Goal: Ask a question

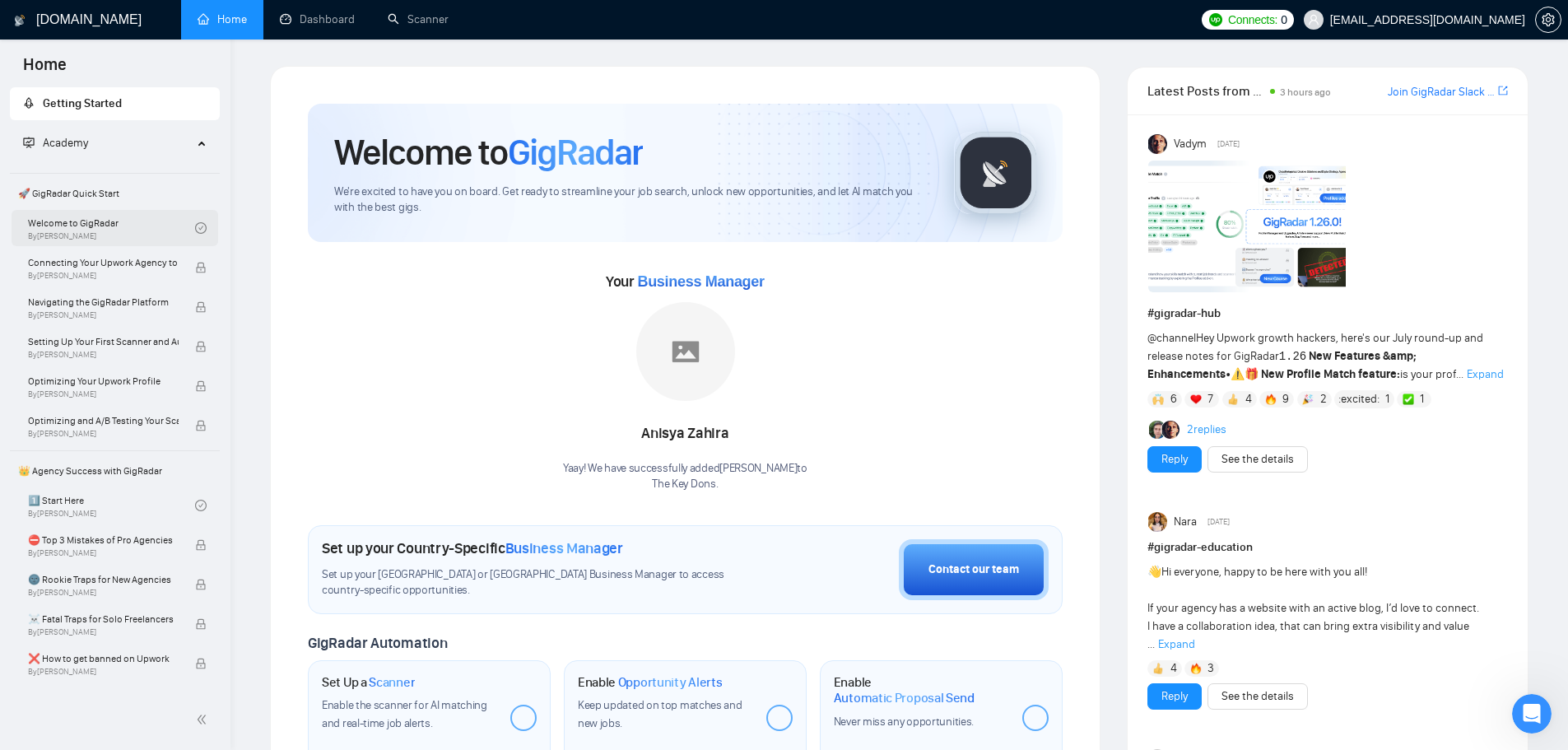
click at [92, 220] on link "Welcome to GigRadar By [PERSON_NAME]" at bounding box center [111, 228] width 167 height 36
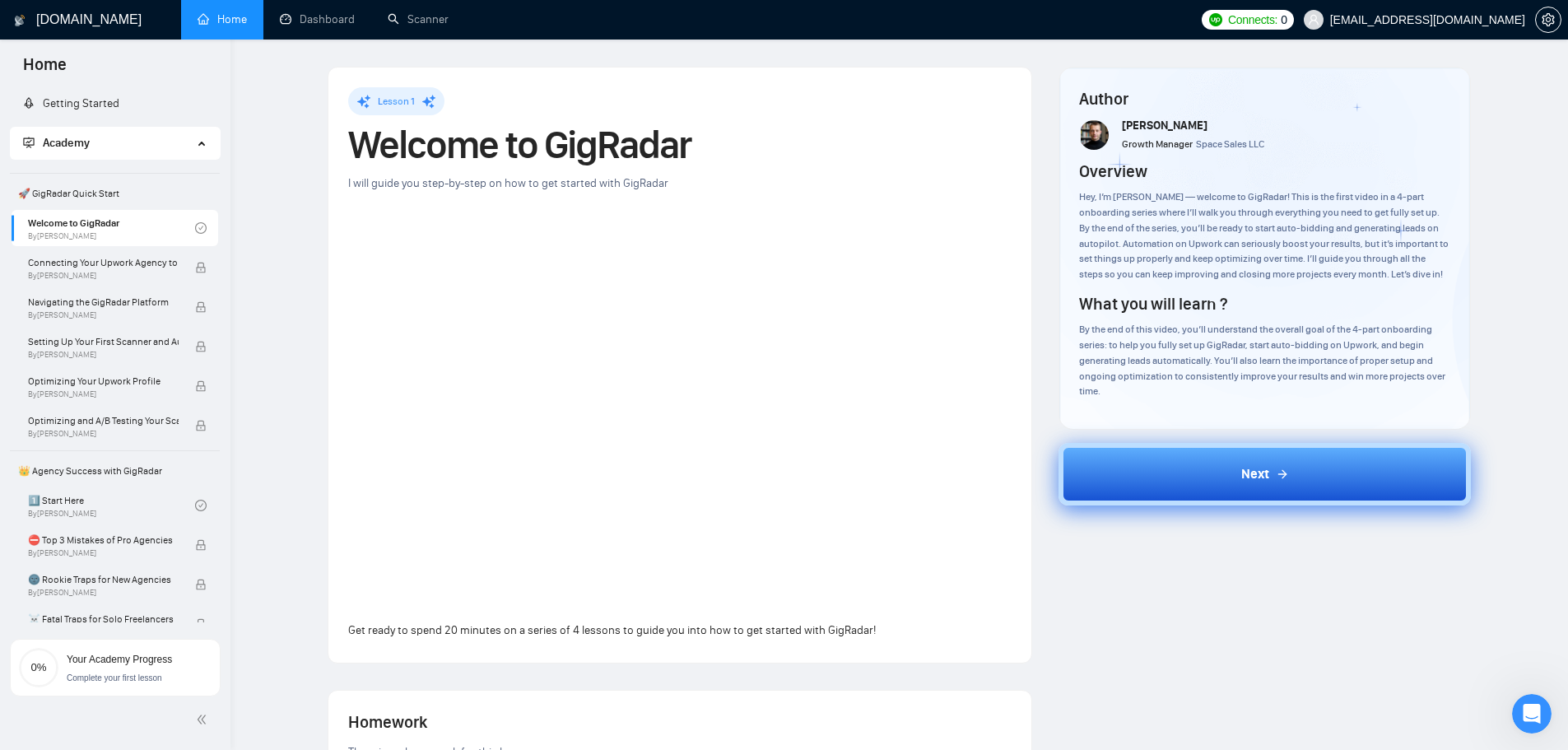
click at [1233, 501] on button "Next" at bounding box center [1264, 475] width 412 height 62
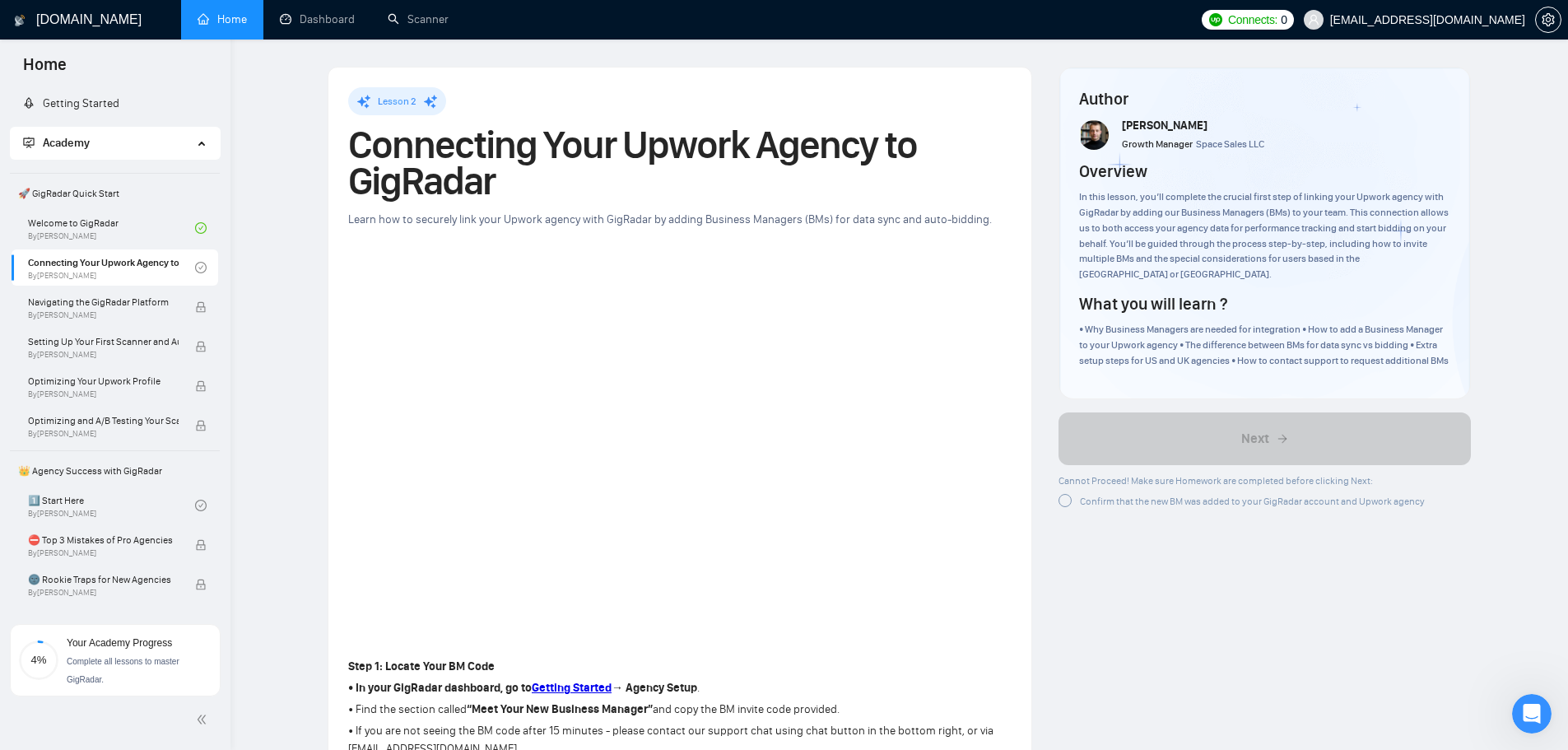
click at [1136, 502] on span "Confirm that the new BM was added to your GigRadar account and Upwork agency" at bounding box center [1252, 501] width 345 height 11
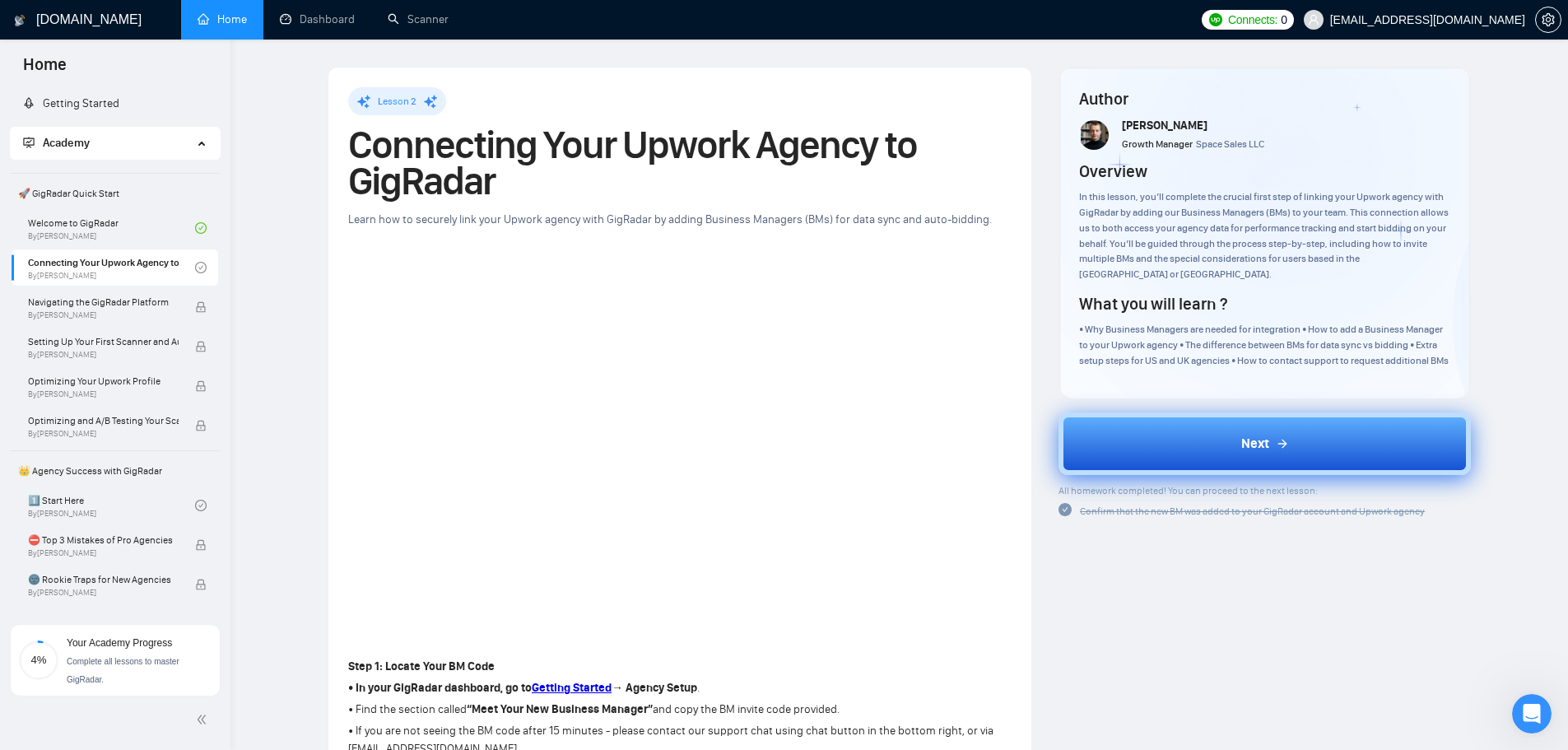
click at [1188, 442] on button "Next" at bounding box center [1264, 443] width 412 height 62
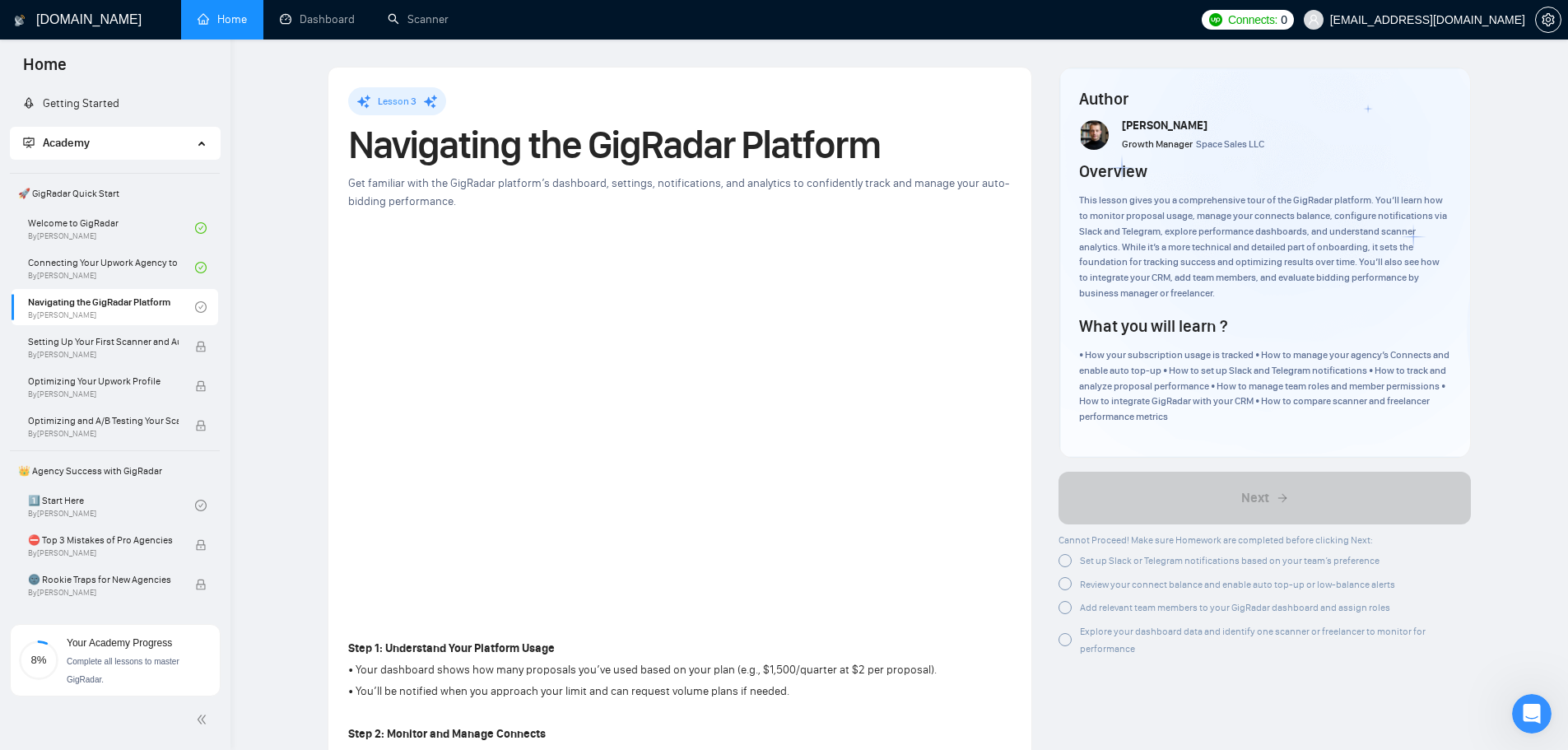
click at [218, 22] on link "Home" at bounding box center [222, 19] width 49 height 14
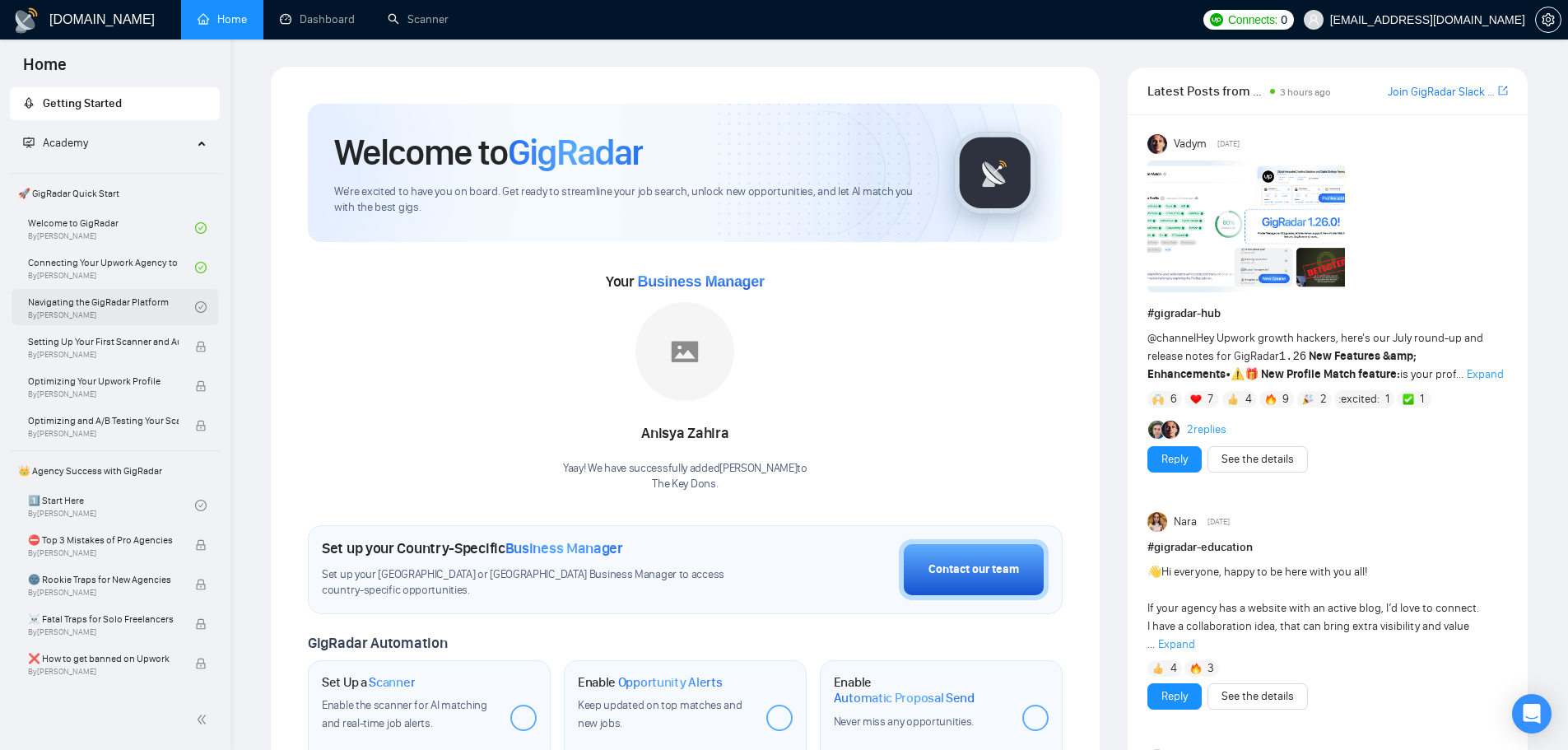
click at [90, 305] on link "Navigating the GigRadar Platform By [PERSON_NAME]" at bounding box center [111, 307] width 167 height 36
click at [1518, 713] on div "Open Intercom Messenger" at bounding box center [1532, 714] width 43 height 43
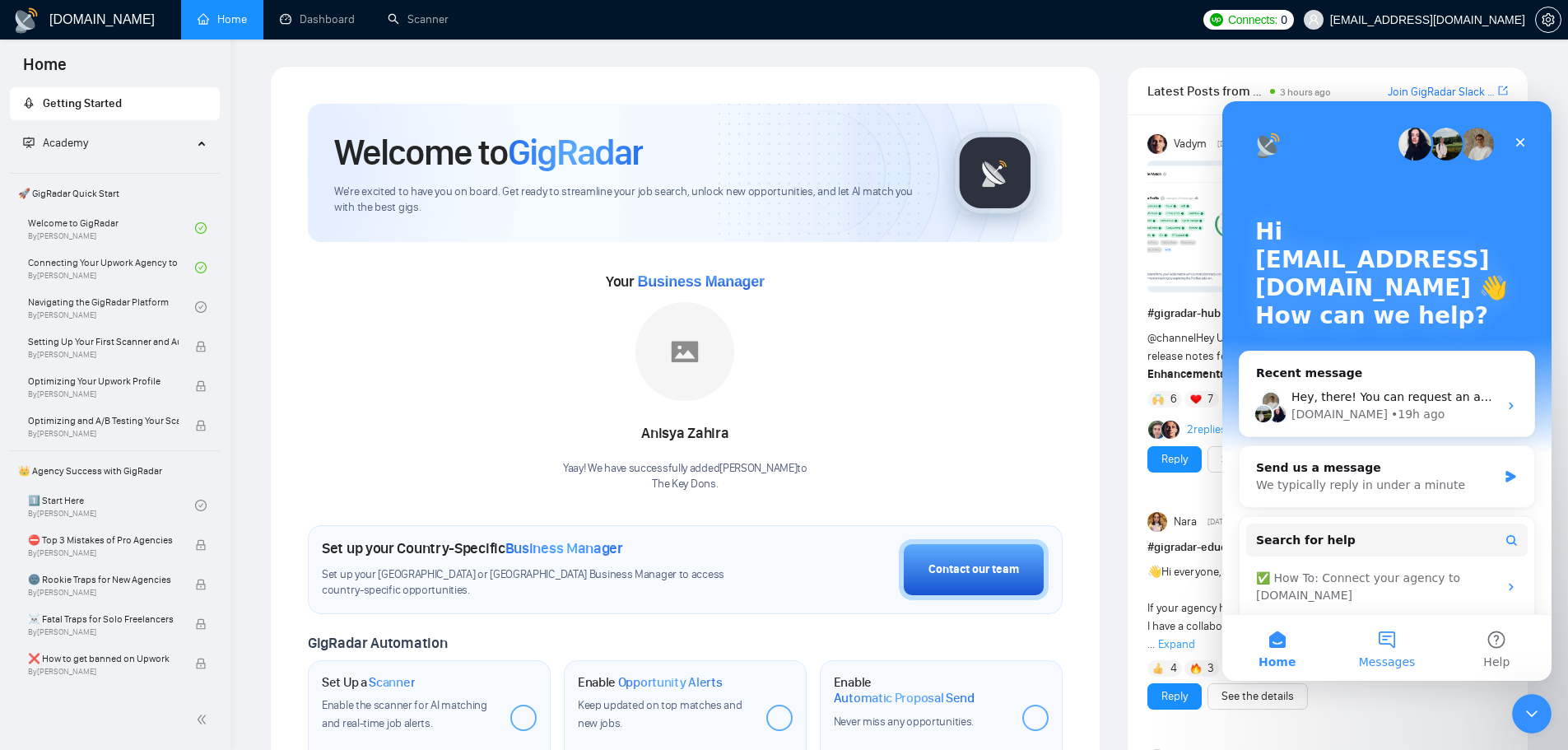
click at [1400, 664] on span "Messages" at bounding box center [1387, 662] width 57 height 11
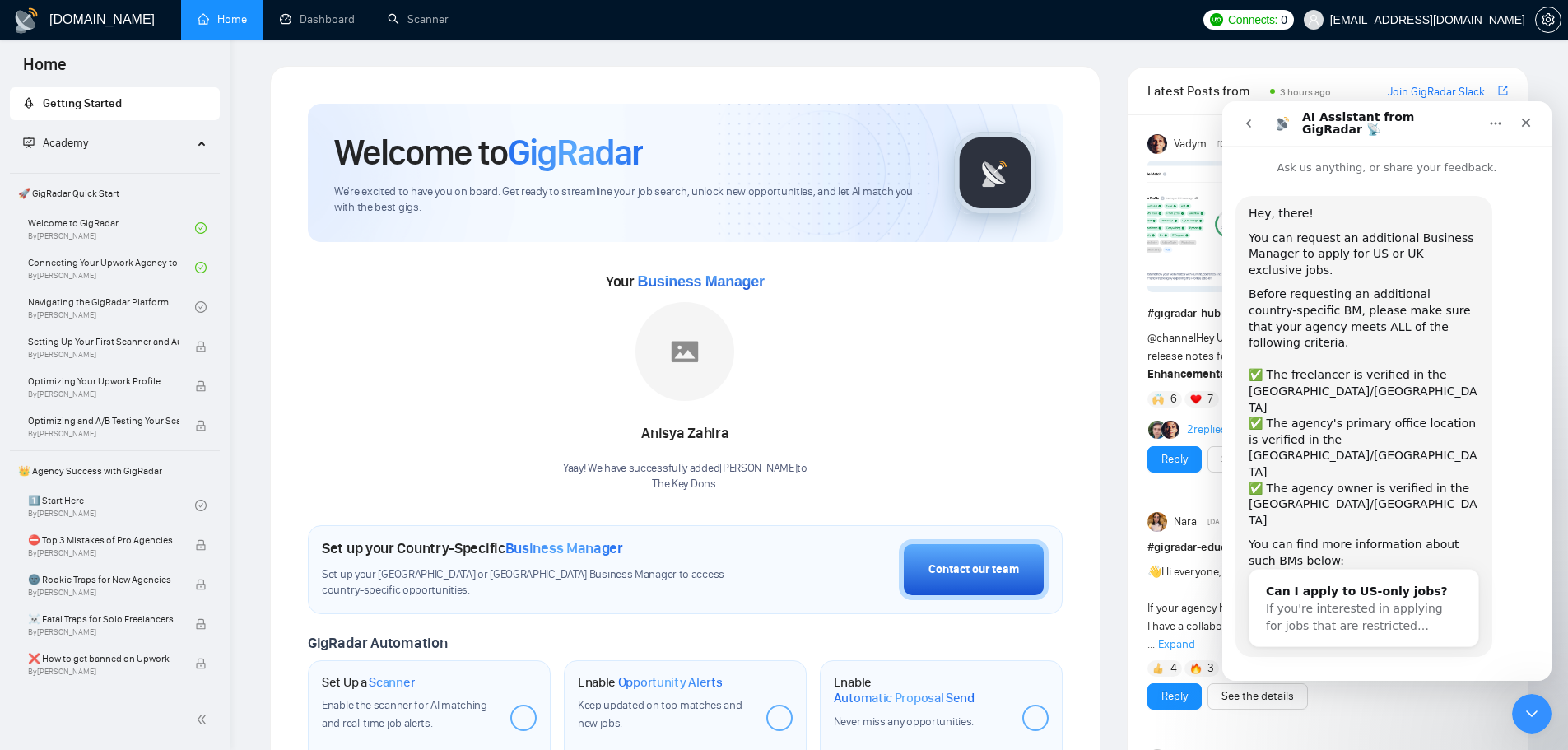
scroll to position [11, 0]
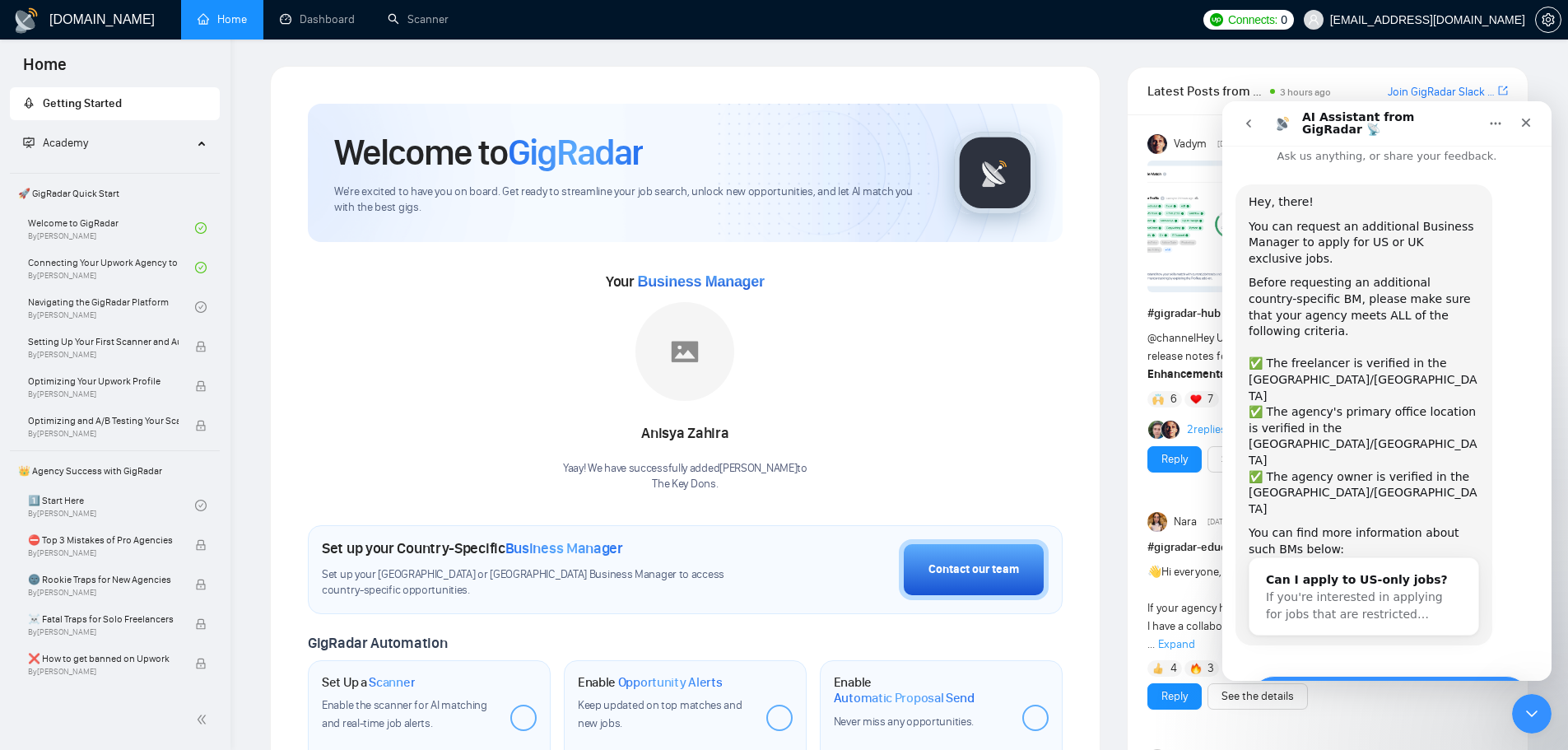
click at [1367, 676] on button "Yes, I meet all of the criteria - request a new BM" at bounding box center [1390, 700] width 280 height 48
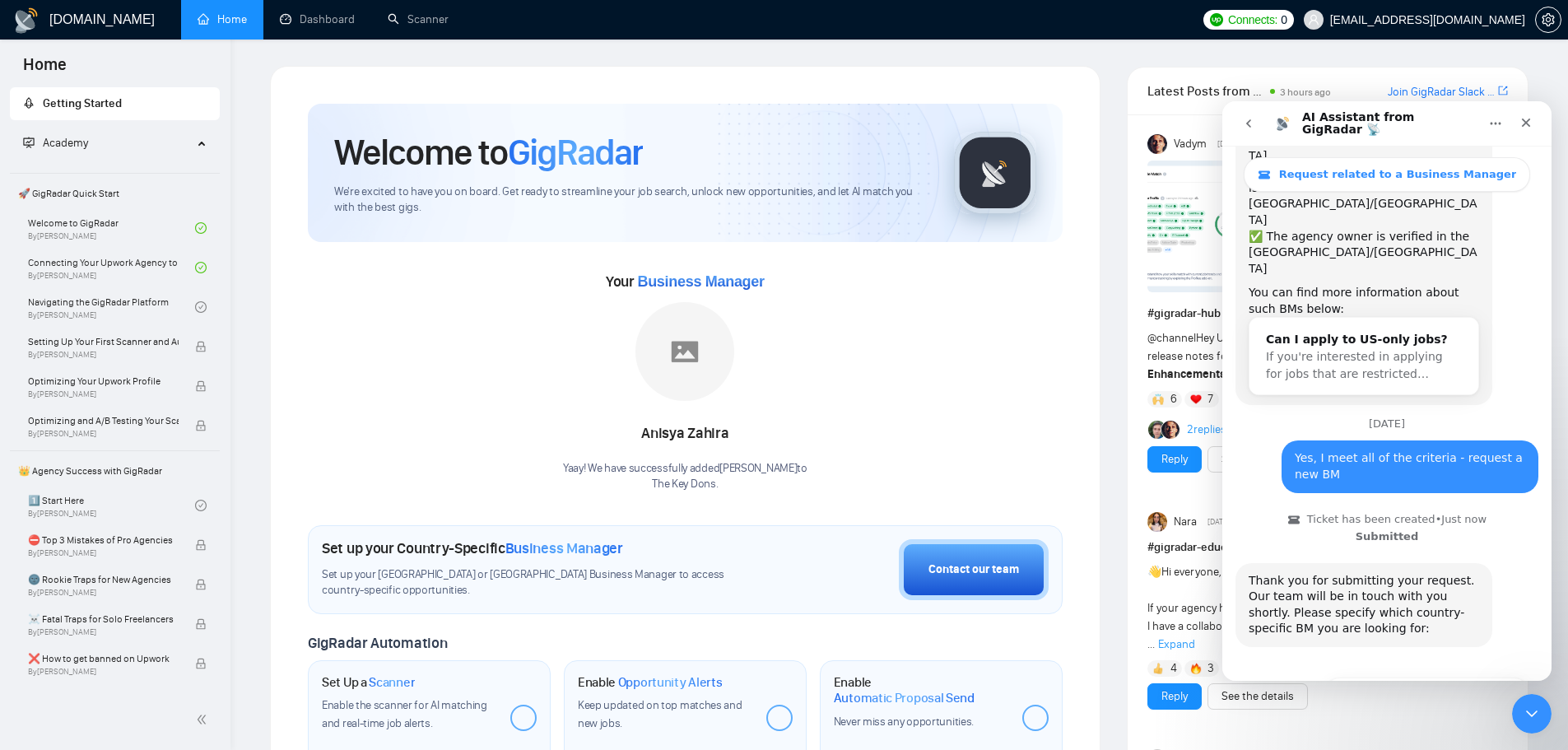
scroll to position [299, 0]
click at [1378, 677] on button "🇺🇸 US-based business manager" at bounding box center [1427, 693] width 206 height 33
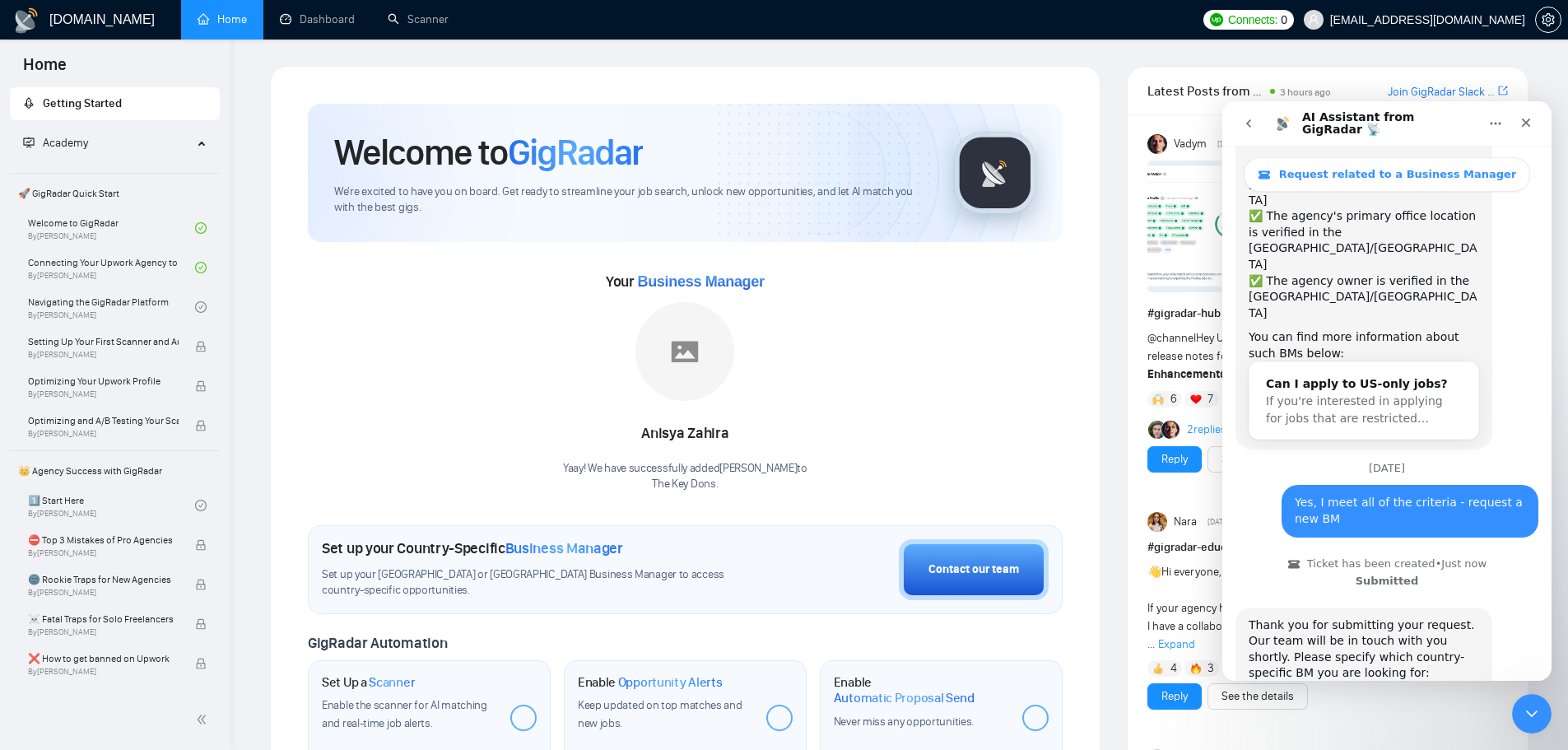
scroll to position [250, 0]
type button "[object Object]"
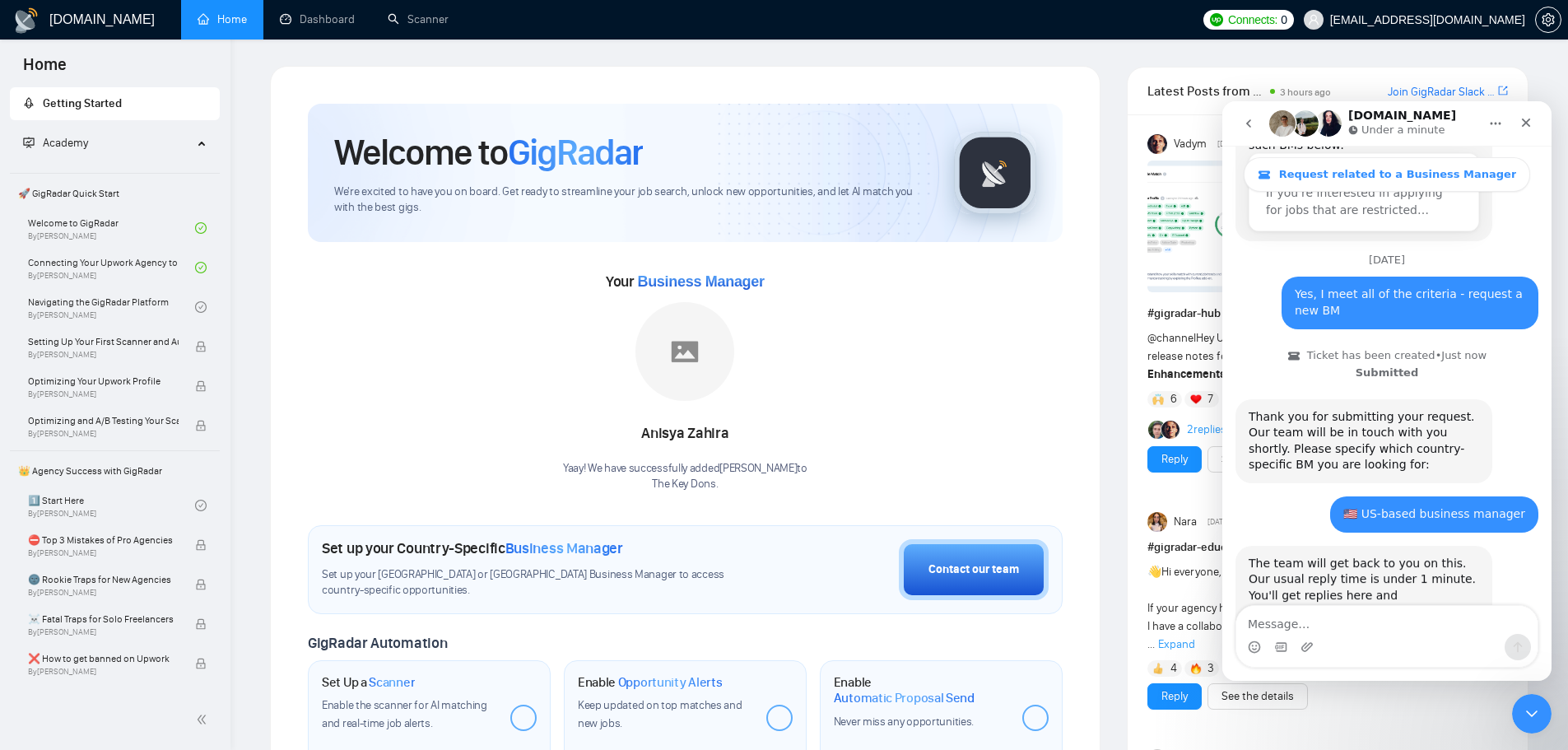
scroll to position [470, 0]
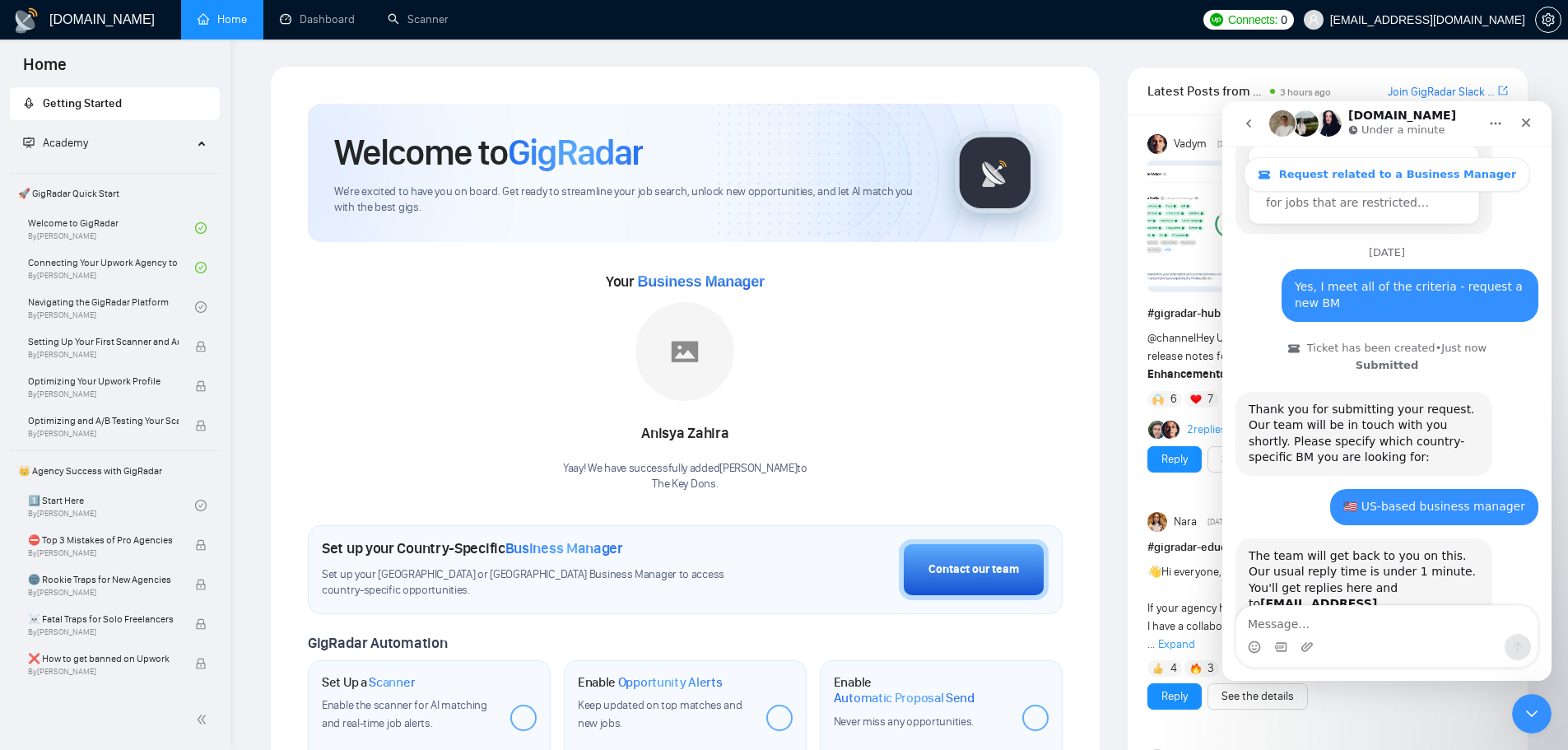
click at [1333, 123] on img "Intercom messenger" at bounding box center [1329, 124] width 26 height 26
click at [1304, 122] on img "Intercom messenger" at bounding box center [1305, 124] width 26 height 26
click at [1376, 113] on h1 "[DOMAIN_NAME]" at bounding box center [1402, 115] width 107 height 12
click at [1382, 133] on p "Under a minute" at bounding box center [1403, 129] width 83 height 16
click at [1336, 133] on img "Intercom messenger" at bounding box center [1329, 124] width 26 height 26
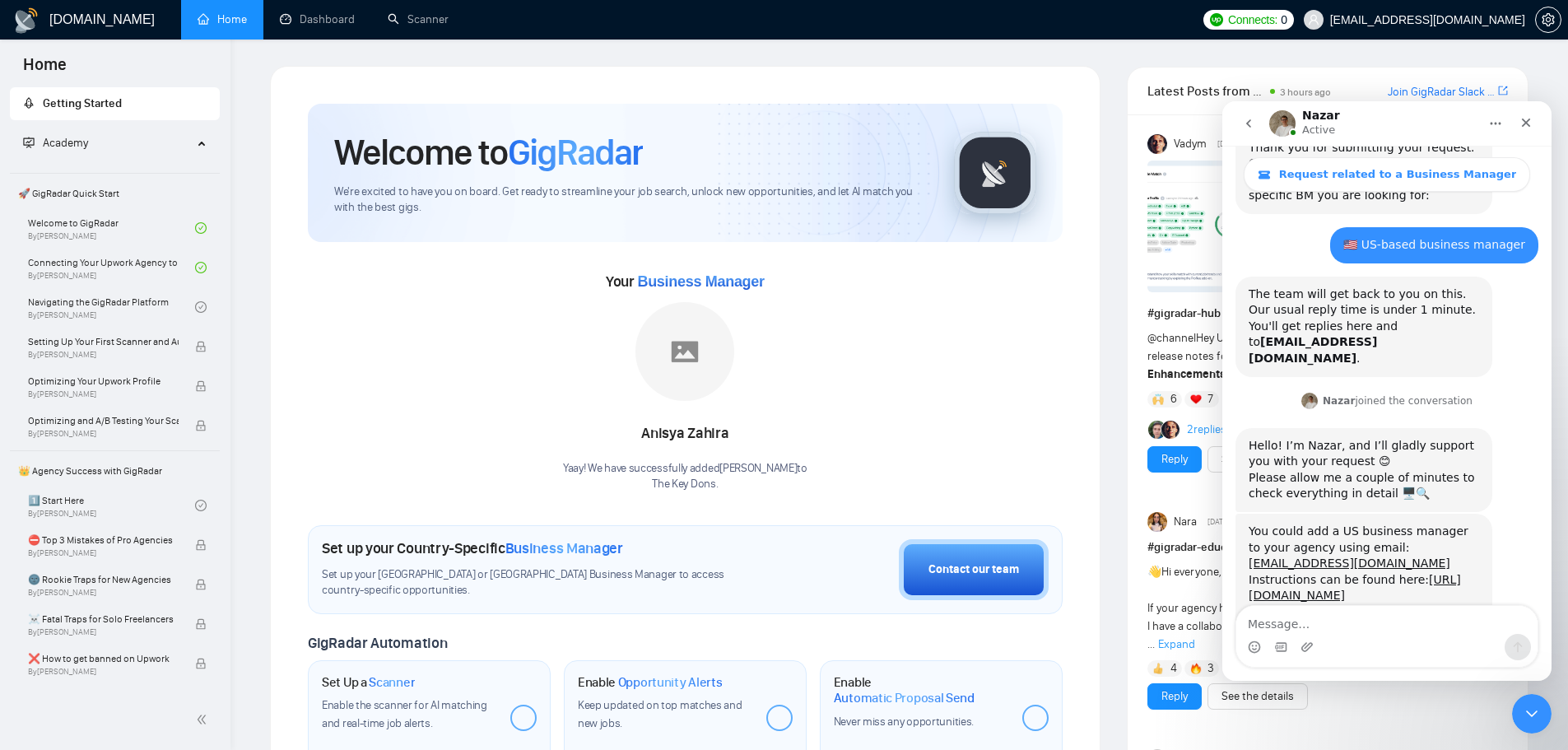
scroll to position [742, 0]
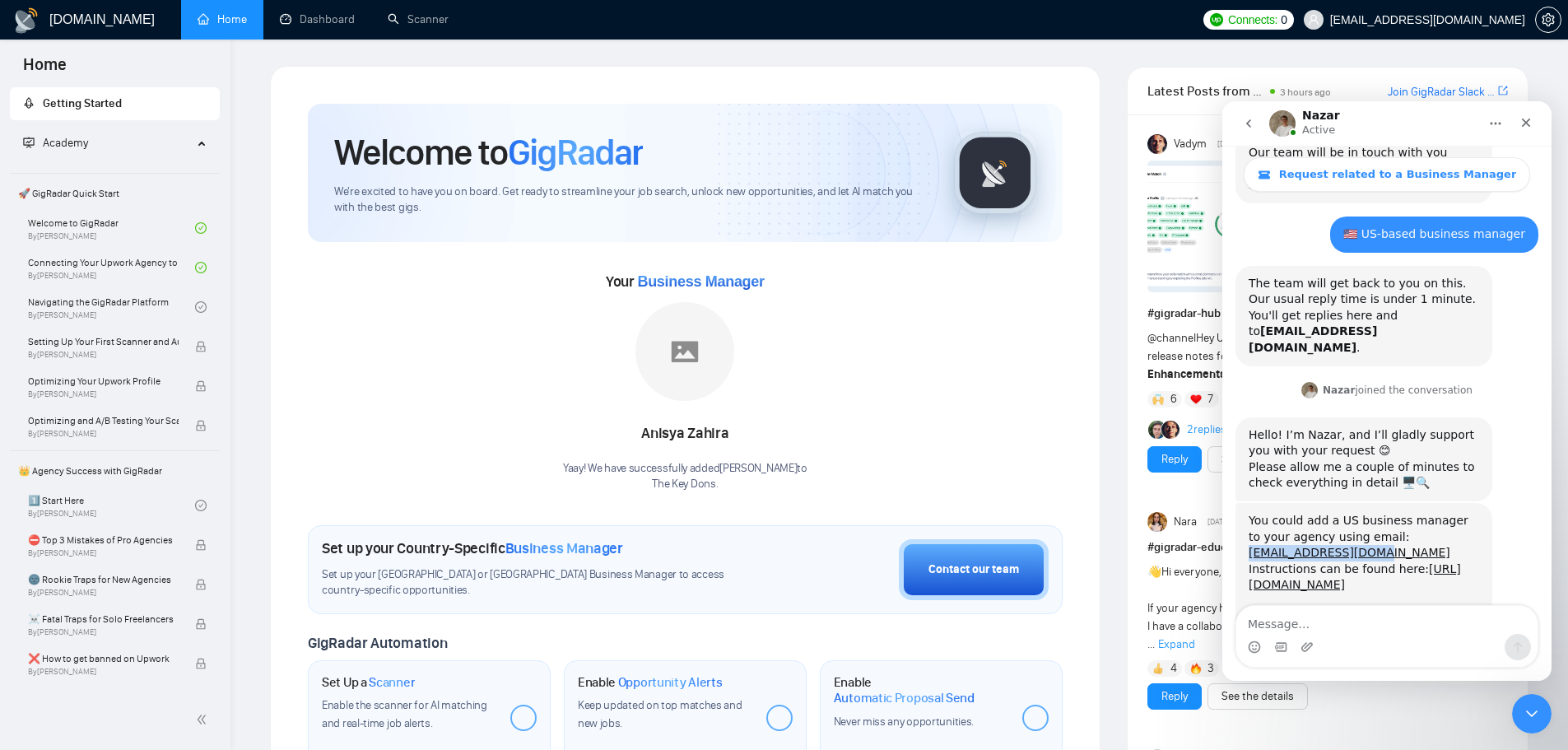
drag, startPoint x: 1246, startPoint y: 442, endPoint x: 1395, endPoint y: 443, distance: 149.0
click at [1395, 503] on div "You could add a US business manager to your agency using email: ericnowak1983@w…" at bounding box center [1363, 593] width 256 height 181
copy link "ericnowak1983@web.de"
click at [1412, 619] on textarea "Message…" at bounding box center [1386, 620] width 301 height 28
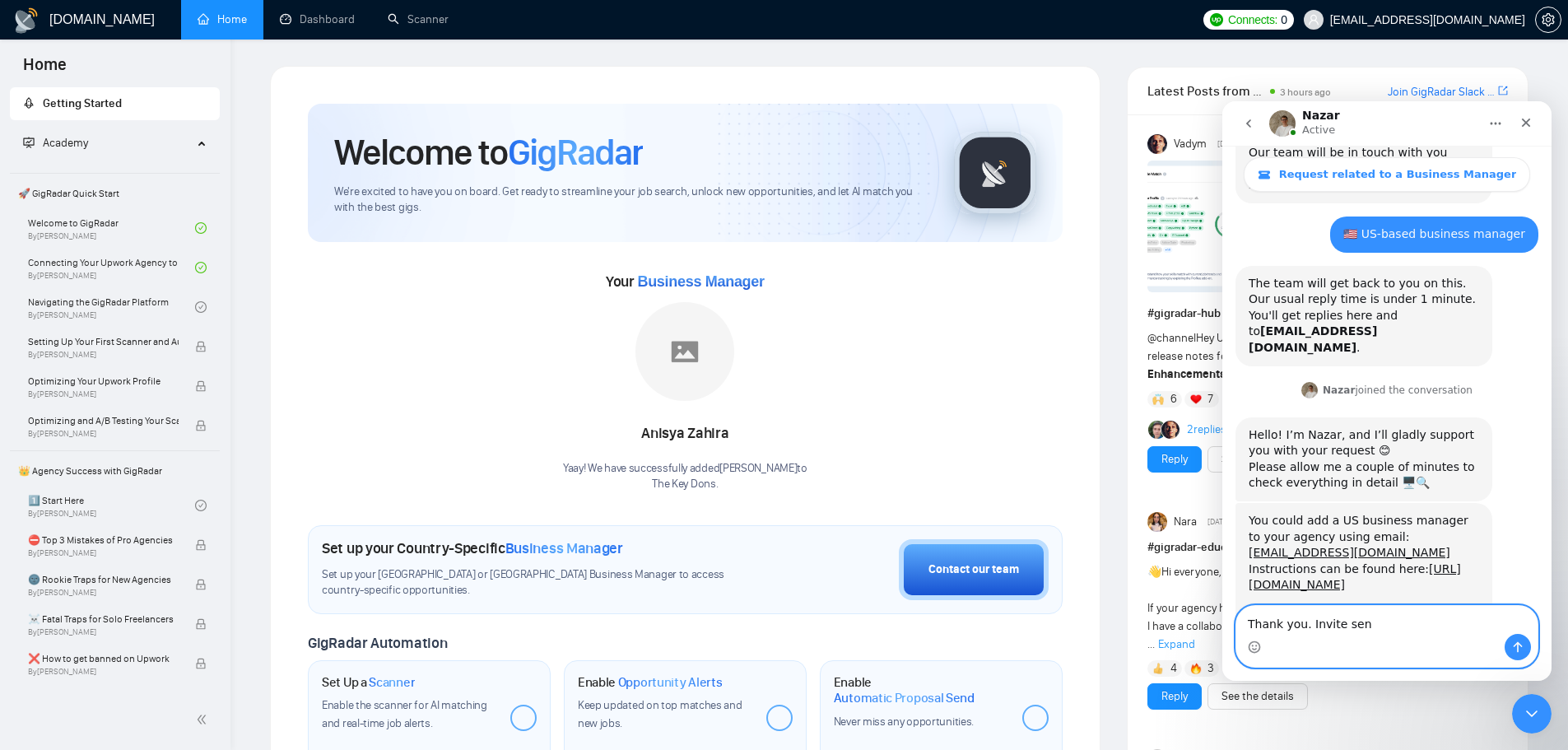
type textarea "Thank you. Invite sent"
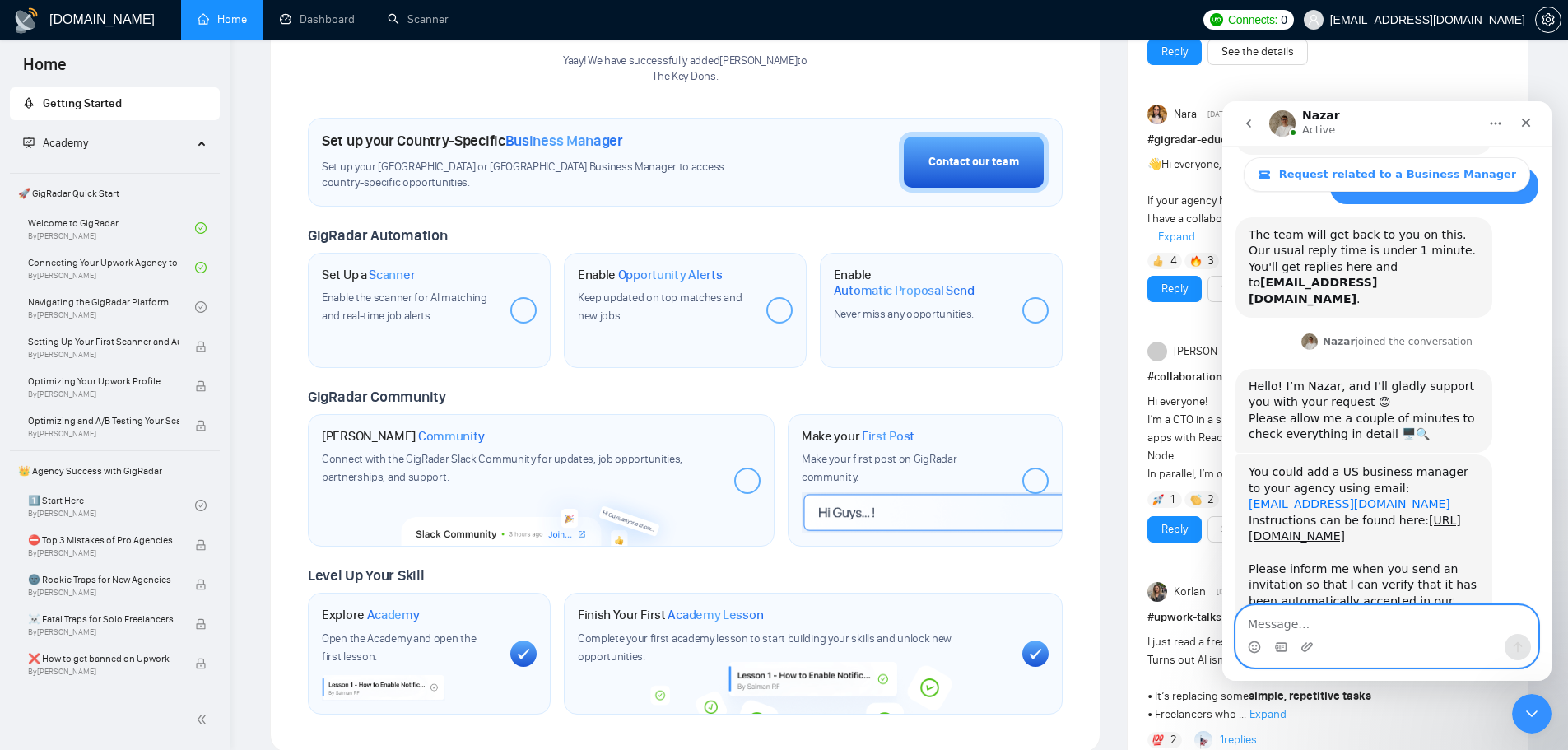
scroll to position [411, 0]
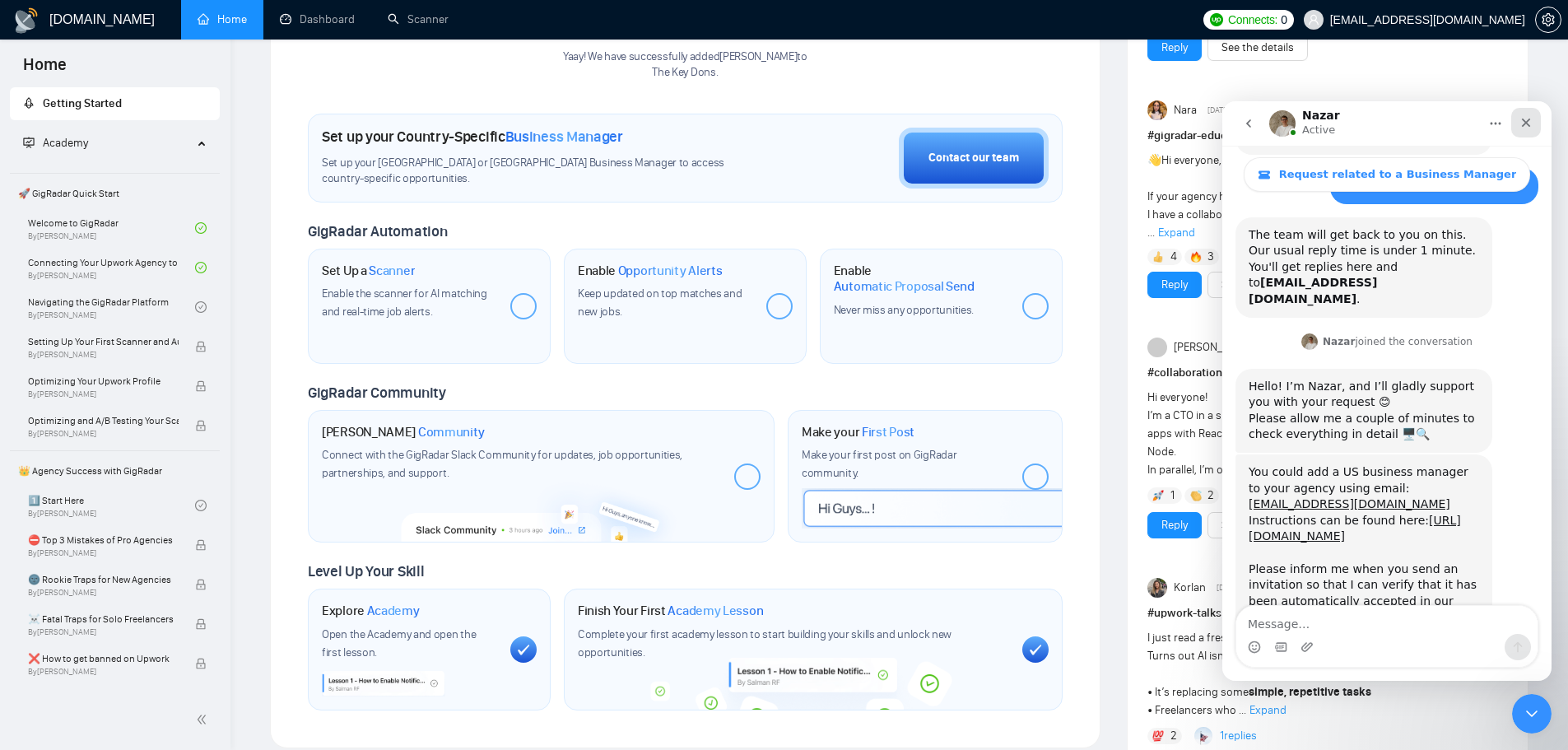
click at [1528, 126] on icon "Close" at bounding box center [1526, 123] width 13 height 13
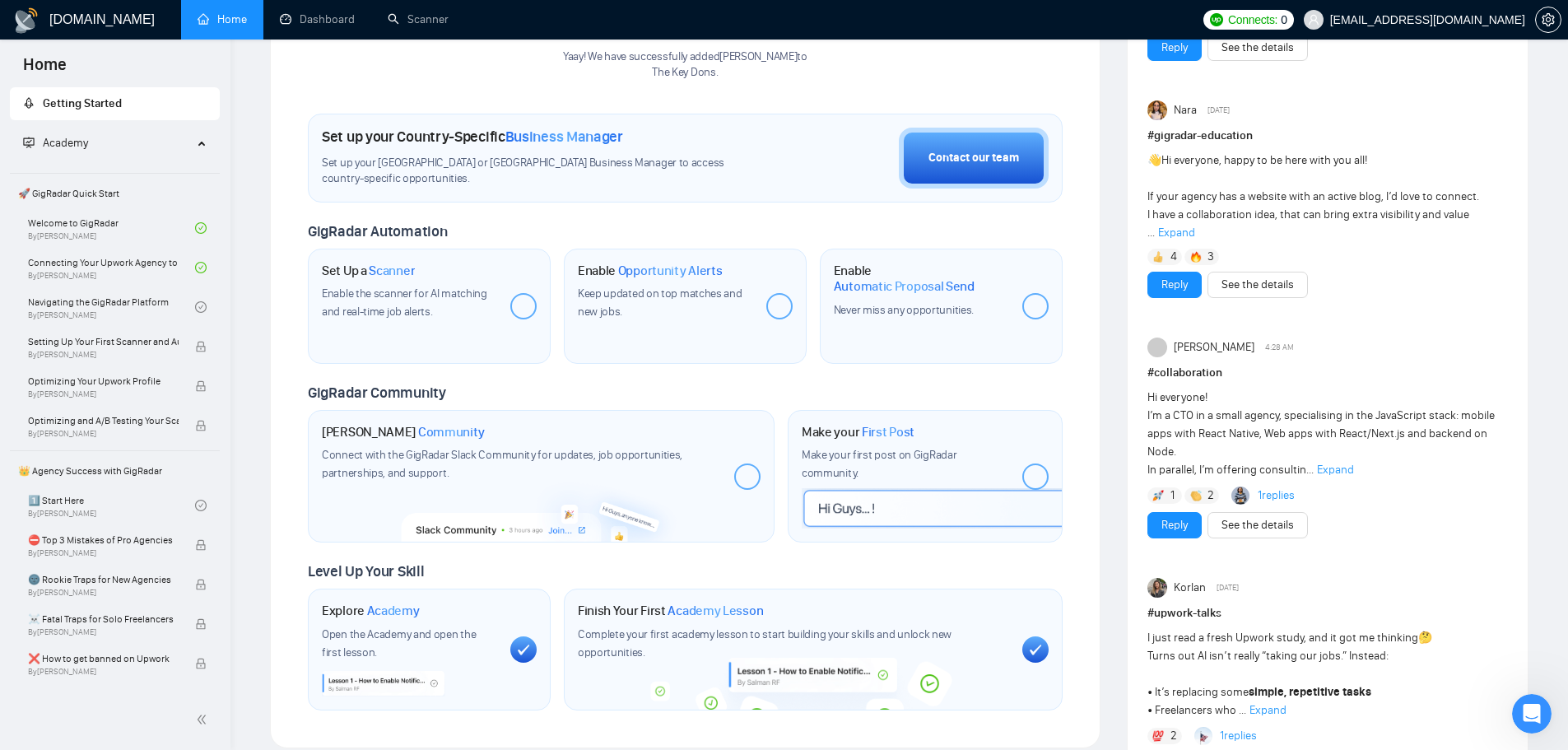
scroll to position [0, 0]
